Goal: Task Accomplishment & Management: Use online tool/utility

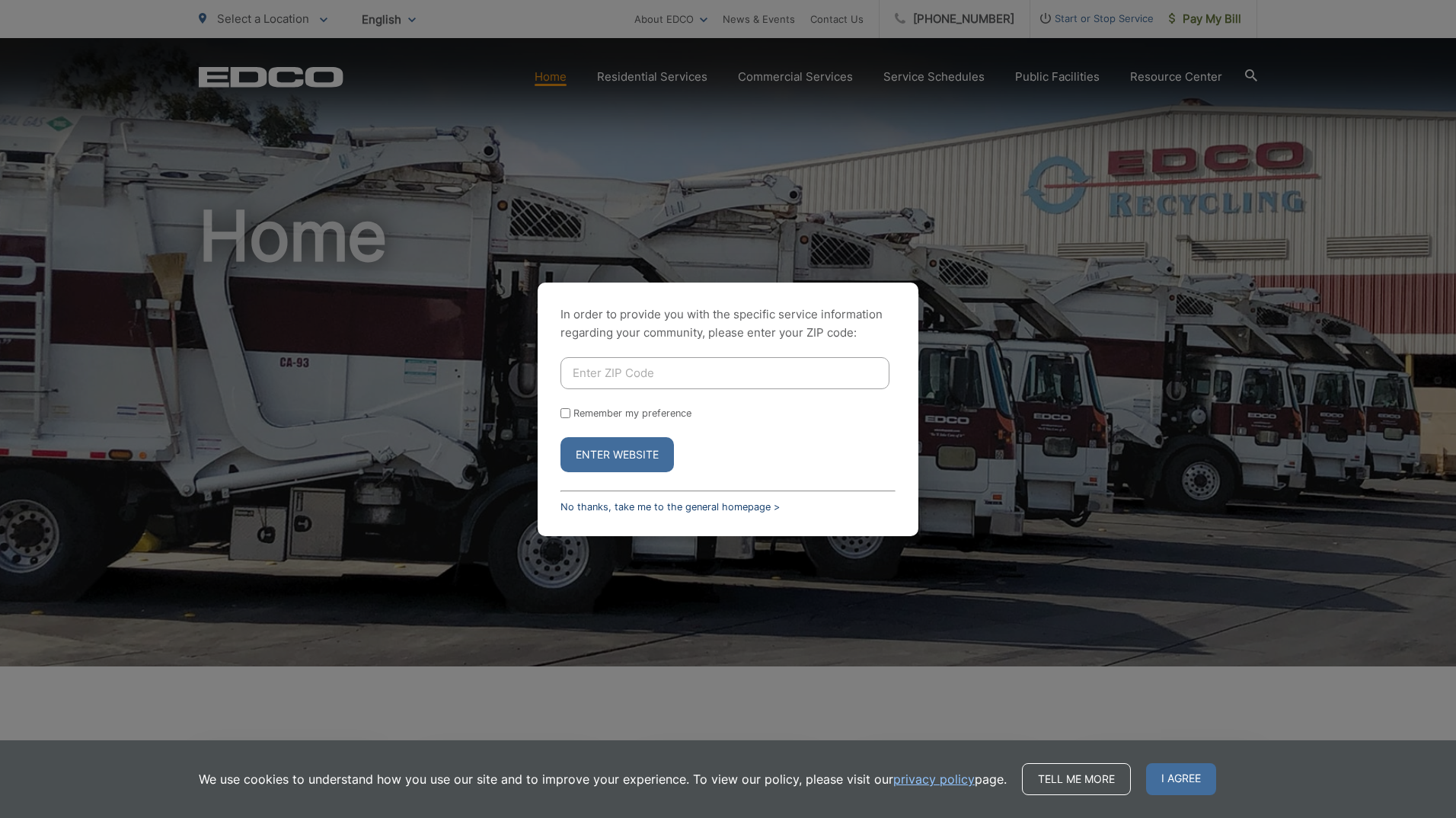
click at [630, 504] on link "No thanks, take me to the general homepage >" at bounding box center [670, 507] width 219 height 11
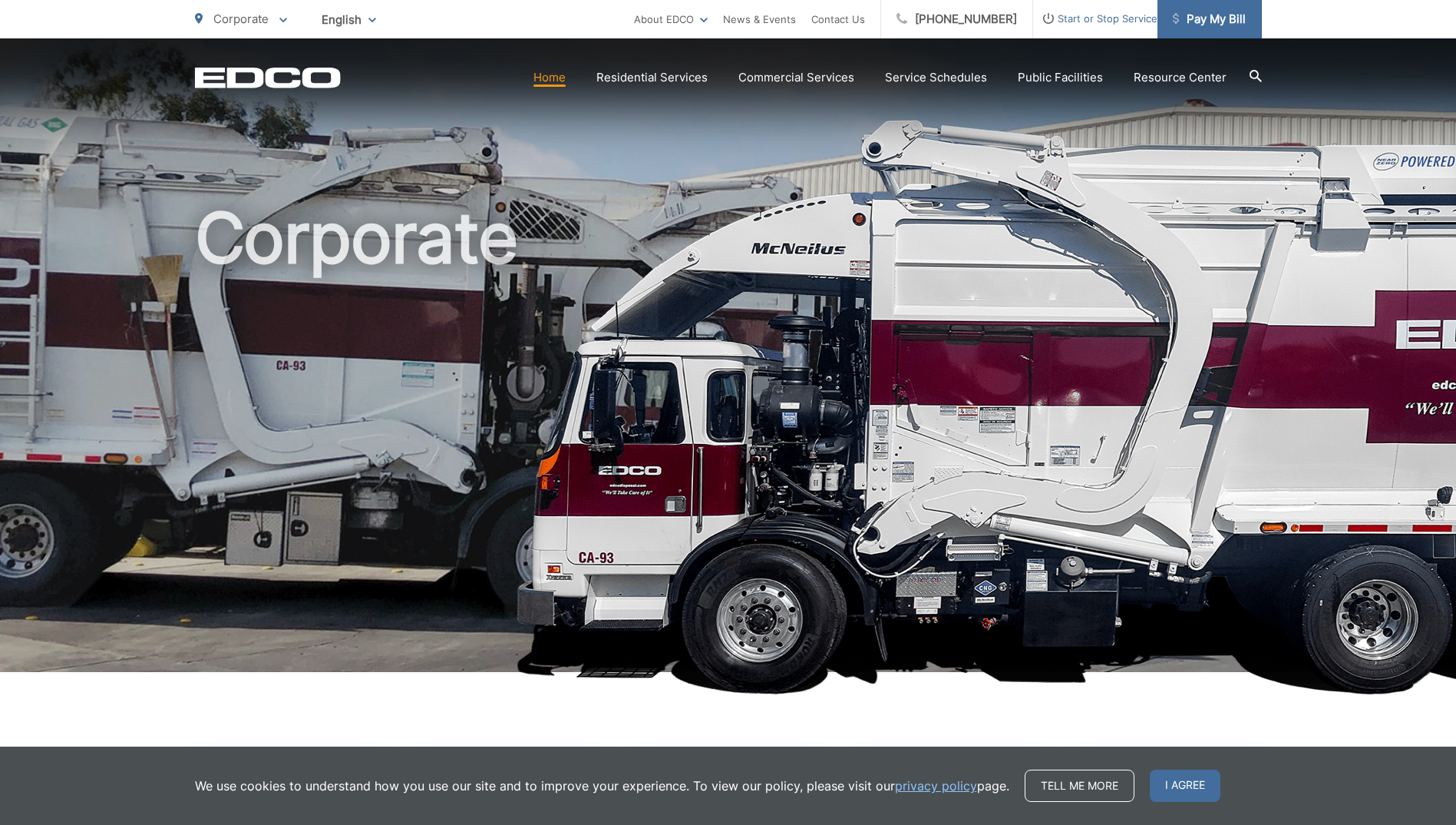
click at [1241, 20] on span "Pay My Bill" at bounding box center [1209, 19] width 73 height 18
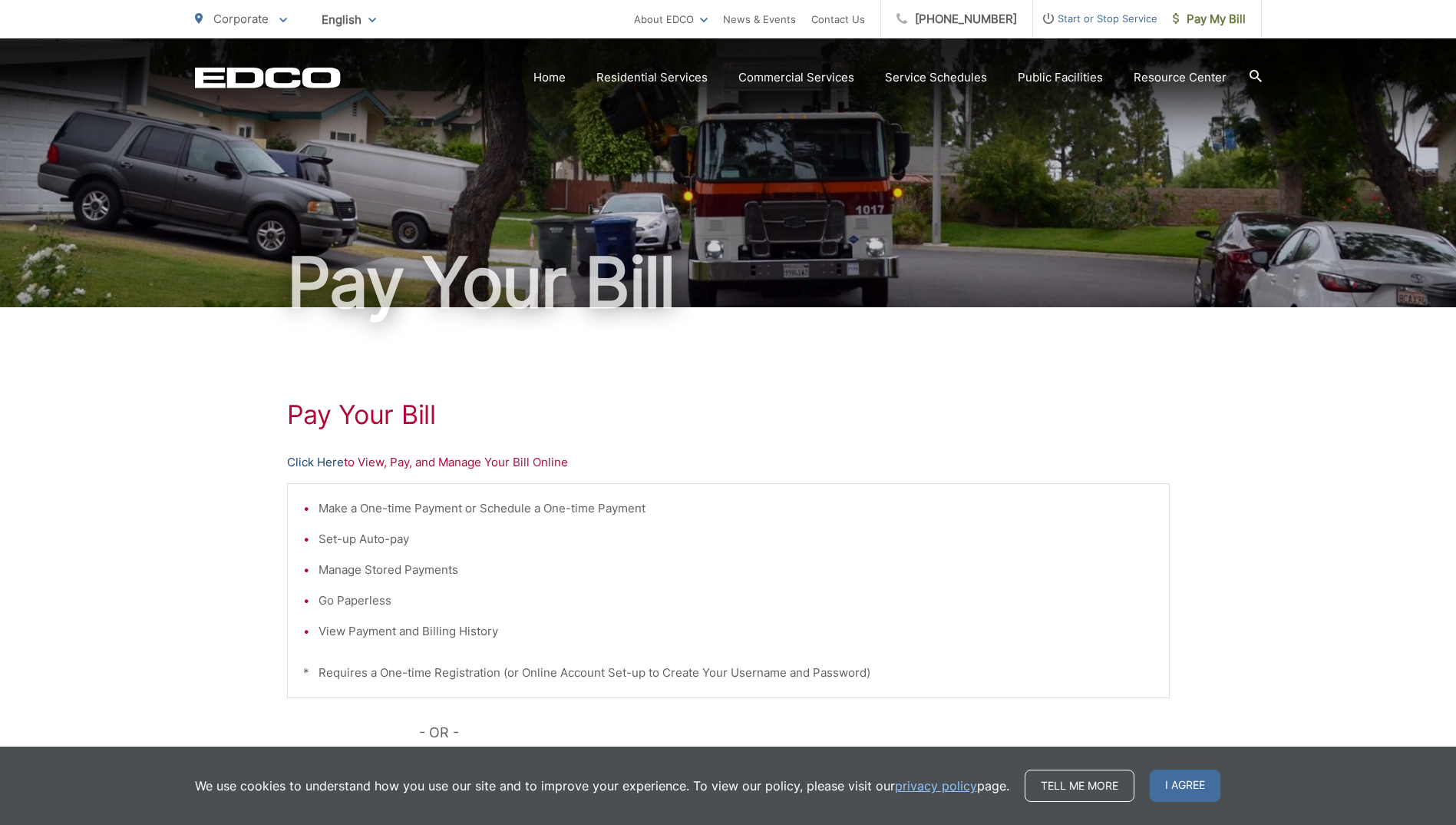
click at [328, 462] on link "Click Here" at bounding box center [315, 462] width 57 height 18
